Goal: Task Accomplishment & Management: Manage account settings

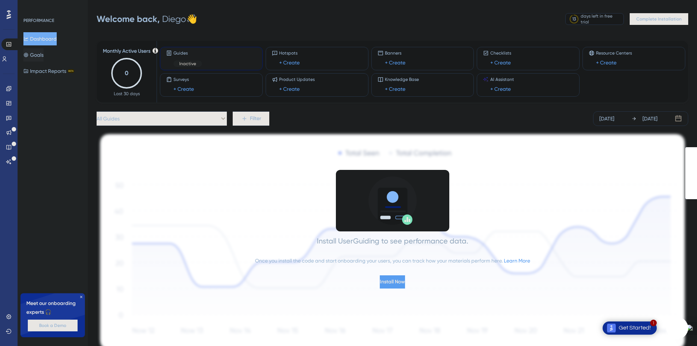
click at [40, 56] on button "Goals" at bounding box center [33, 54] width 20 height 13
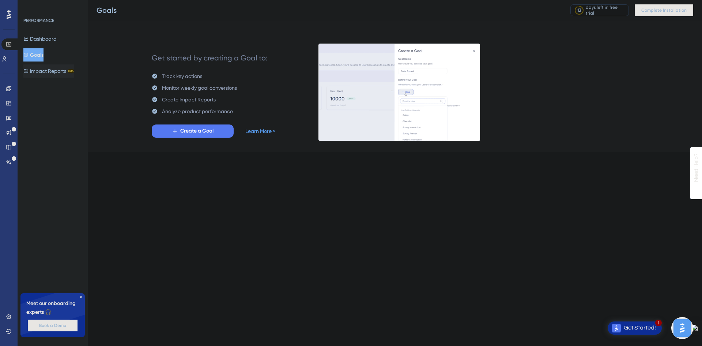
click at [51, 71] on button "Impact Reports BETA" at bounding box center [48, 70] width 51 height 13
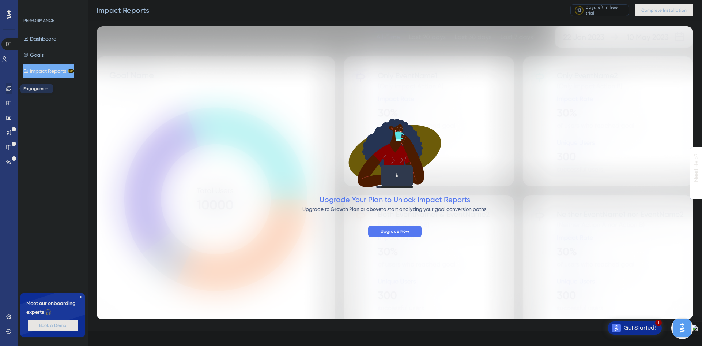
click at [9, 87] on icon at bounding box center [8, 88] width 5 height 5
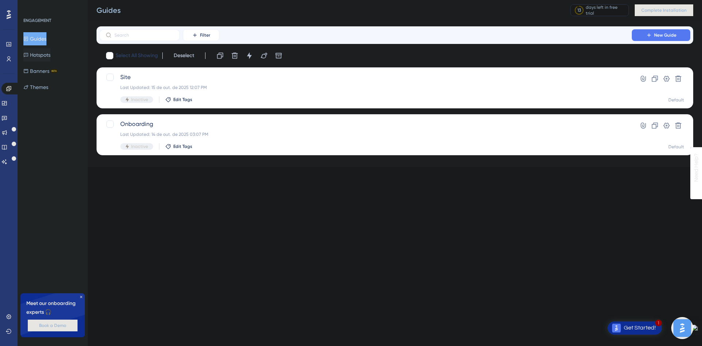
click at [46, 56] on button "Hotspots" at bounding box center [36, 54] width 27 height 13
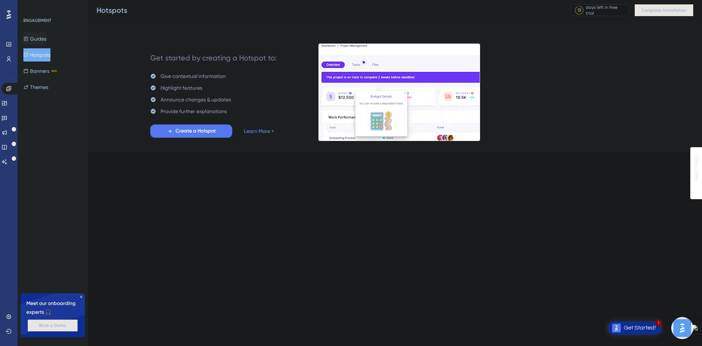
click at [40, 42] on button "Guides" at bounding box center [34, 38] width 23 height 13
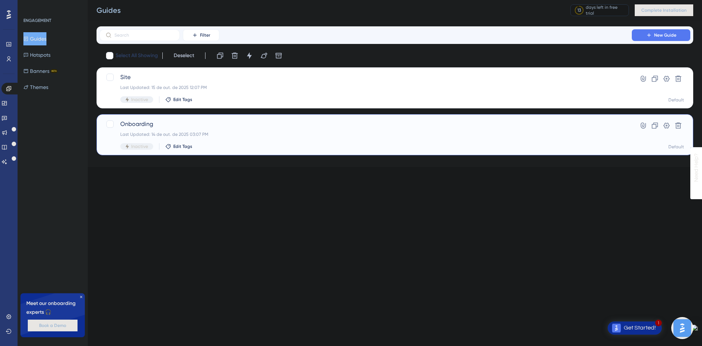
click at [176, 133] on div "Last Updated: 14 de out. de 2025 03:07 PM" at bounding box center [365, 134] width 491 height 6
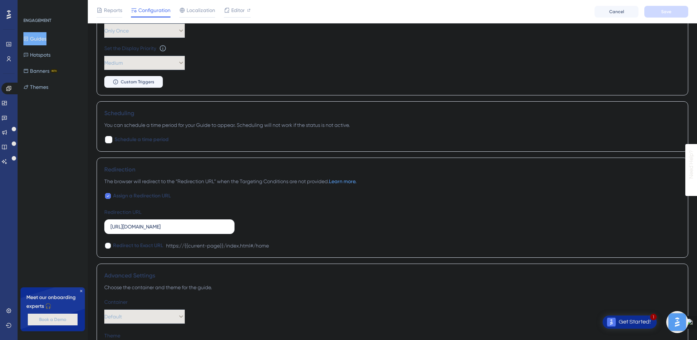
scroll to position [439, 0]
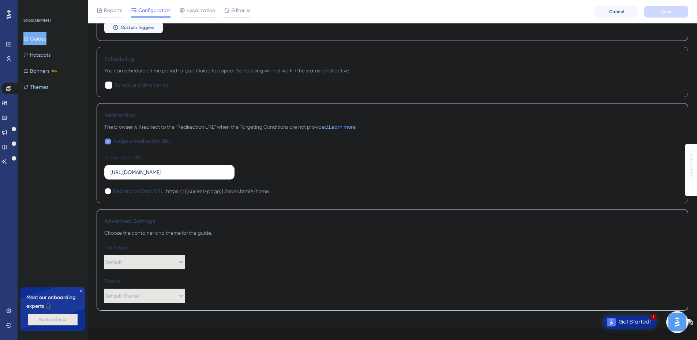
click at [150, 142] on span "Assign a Redirection URL" at bounding box center [142, 141] width 58 height 9
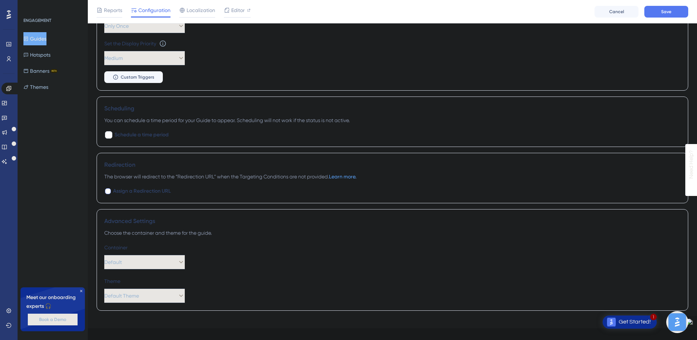
click at [110, 191] on div at bounding box center [108, 191] width 6 height 6
checkbox input "true"
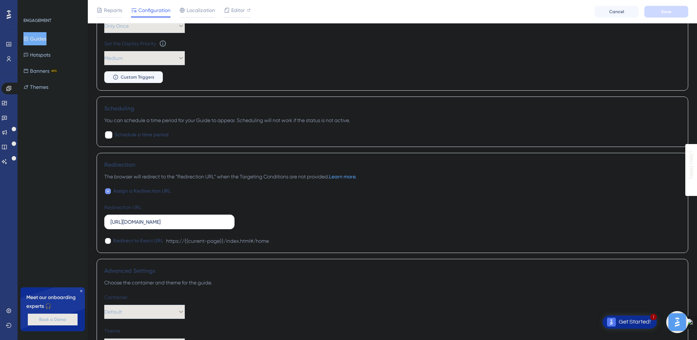
scroll to position [439, 0]
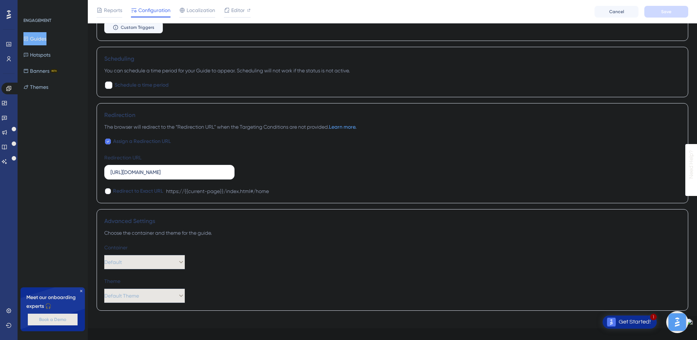
click at [340, 165] on div "Assign a Redirection URL Redirection URL [URL][DOMAIN_NAME] Redirect to Exact U…" at bounding box center [392, 166] width 576 height 59
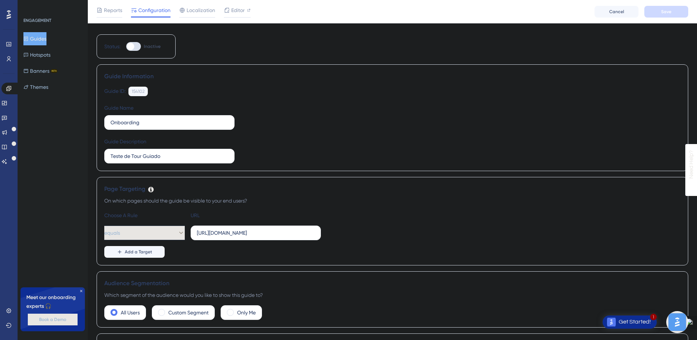
scroll to position [0, 0]
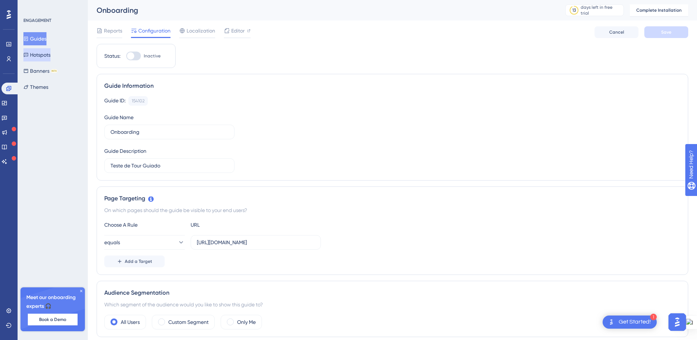
click at [42, 55] on button "Hotspots" at bounding box center [36, 54] width 27 height 13
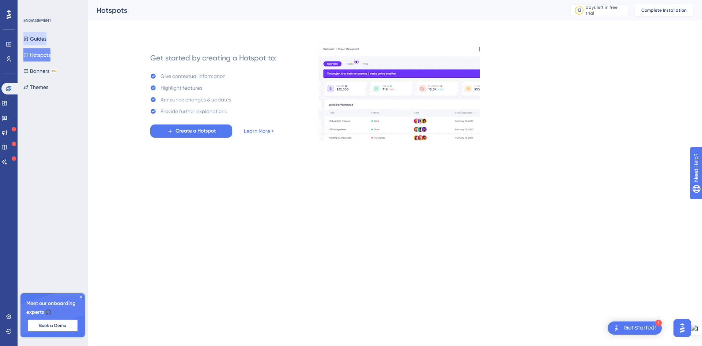
click at [41, 42] on button "Guides" at bounding box center [34, 38] width 23 height 13
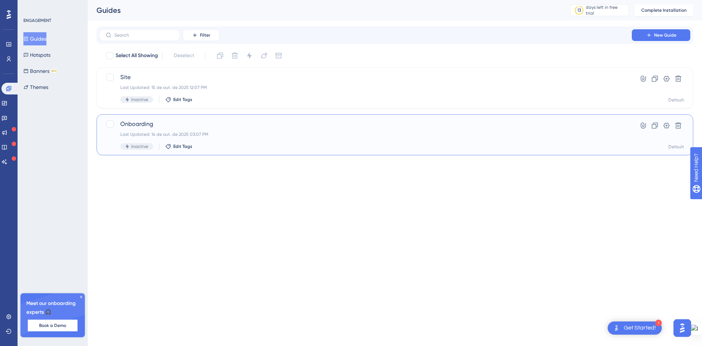
click at [151, 130] on div "Onboarding Last Updated: 14 de out. de 2025 03:07 PM Inactive Edit Tags" at bounding box center [365, 135] width 491 height 30
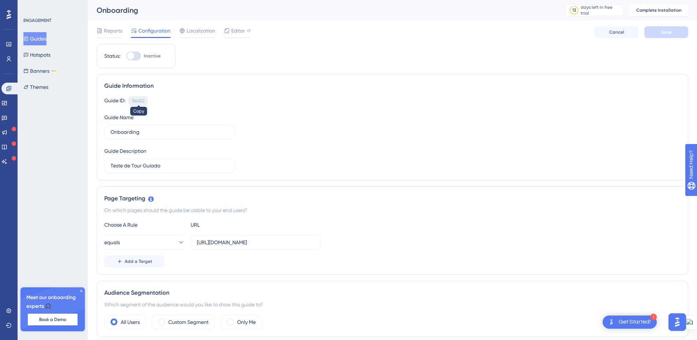
click at [144, 102] on div "154102" at bounding box center [138, 101] width 13 height 6
click at [169, 95] on div "Guide Information Guide ID: 154102 Copy Guide Name Onboarding Guide Description…" at bounding box center [393, 127] width 592 height 107
click at [113, 121] on div "Guide Name" at bounding box center [118, 117] width 29 height 9
click at [125, 134] on input "Onboarding" at bounding box center [169, 132] width 118 height 8
click at [162, 130] on input "Onboarding" at bounding box center [169, 132] width 118 height 8
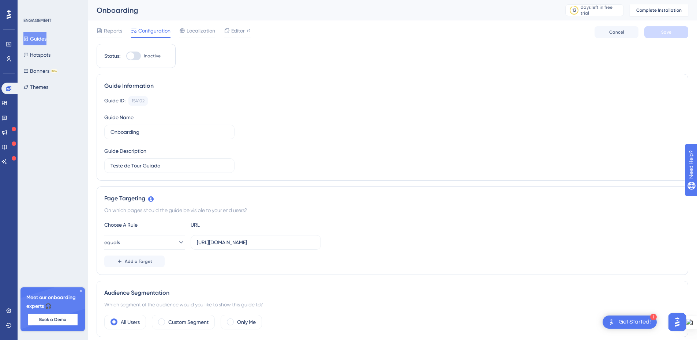
click at [402, 159] on div "Guide ID: 154102 Copy Guide Name Onboarding Guide Description Teste de Tour Gui…" at bounding box center [392, 134] width 576 height 77
click at [641, 323] on div "Get Started!" at bounding box center [635, 322] width 32 height 8
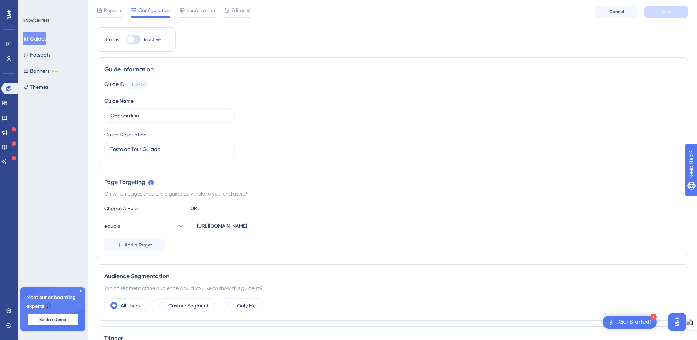
scroll to position [37, 0]
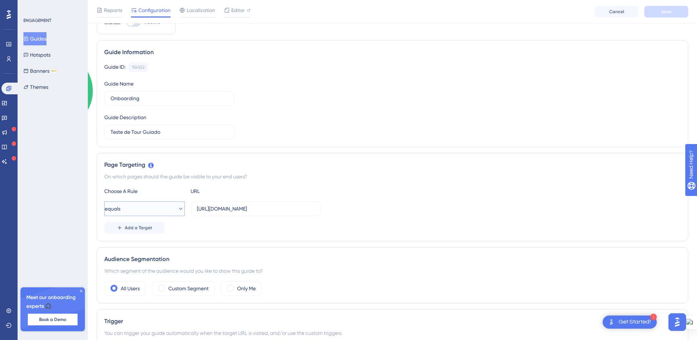
click at [178, 210] on icon at bounding box center [180, 208] width 7 height 7
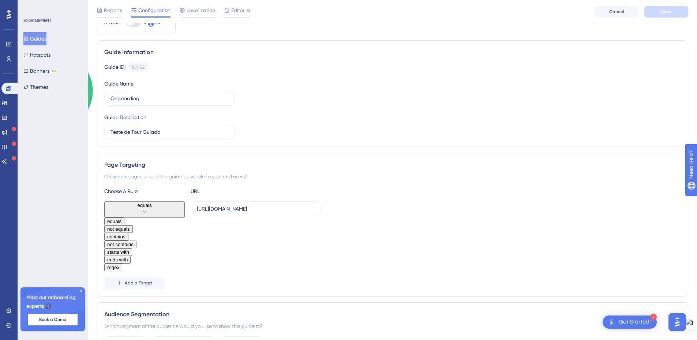
scroll to position [142, 0]
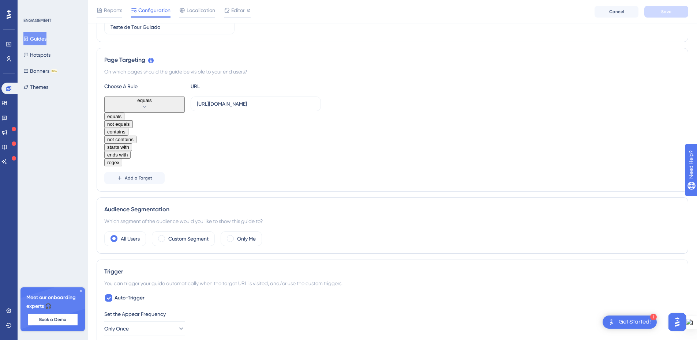
click at [413, 97] on div "equals equals equals not equals not equals contains contains not contains not c…" at bounding box center [392, 132] width 576 height 70
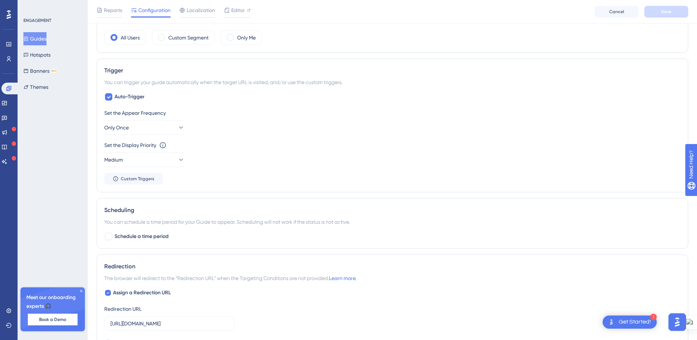
scroll to position [288, 0]
click at [177, 128] on icon at bounding box center [180, 127] width 7 height 7
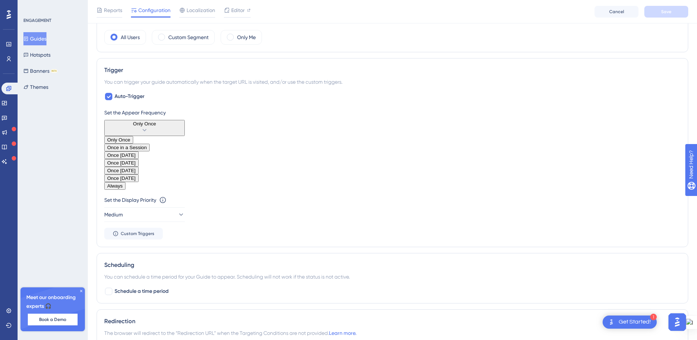
scroll to position [311, 0]
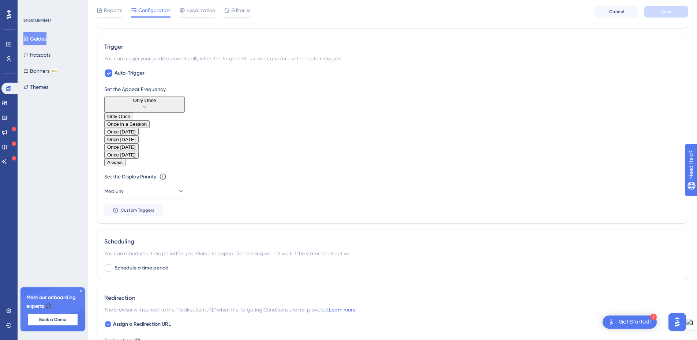
click at [147, 127] on div "Once in a Session Once in a Session" at bounding box center [127, 123] width 40 height 5
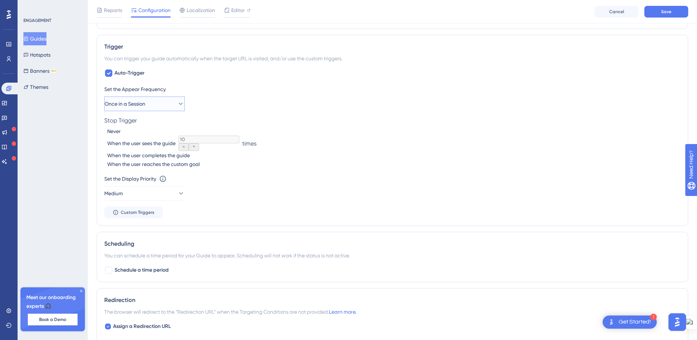
click at [180, 104] on button "Once in a Session" at bounding box center [144, 104] width 80 height 15
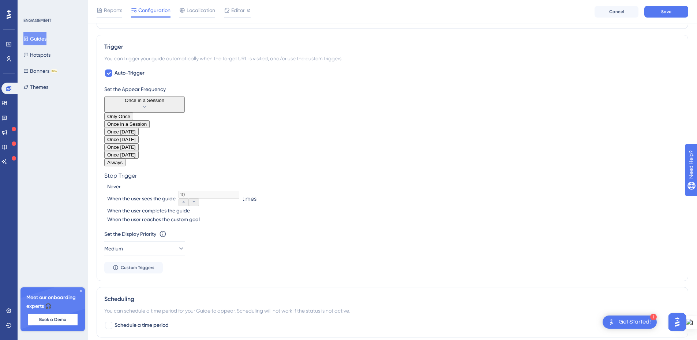
click at [130, 119] on div "Only Once Only Once" at bounding box center [118, 116] width 23 height 5
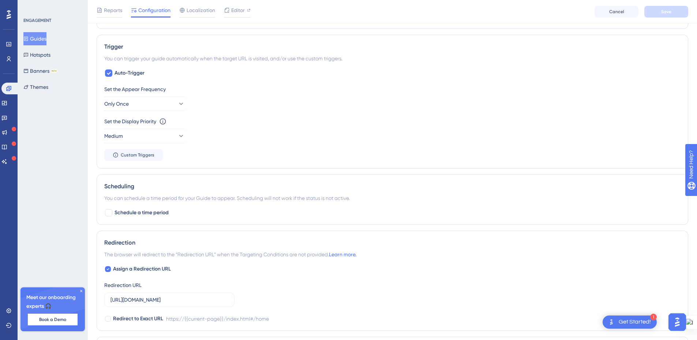
click at [280, 99] on div "Set the Appear Frequency Only Once" at bounding box center [392, 98] width 576 height 26
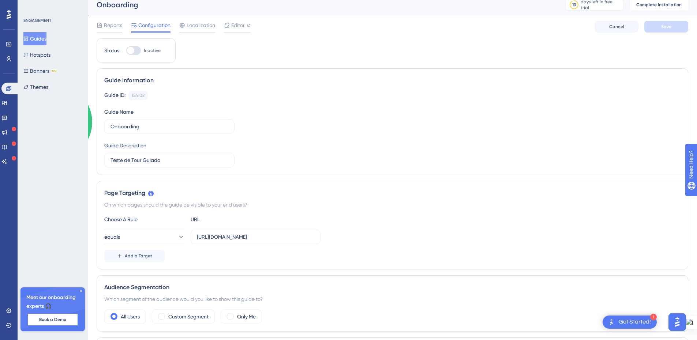
scroll to position [0, 0]
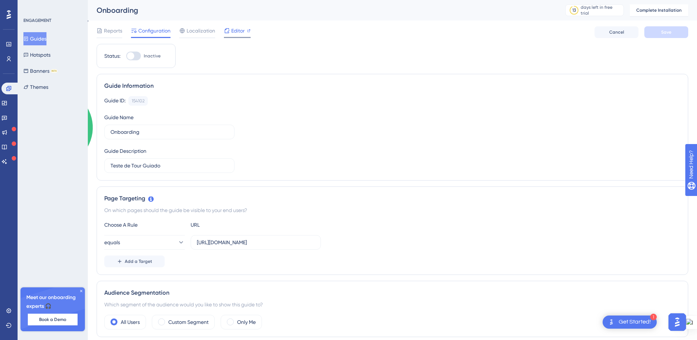
click at [237, 30] on span "Editor" at bounding box center [238, 30] width 14 height 9
